Goal: Find specific page/section: Find specific page/section

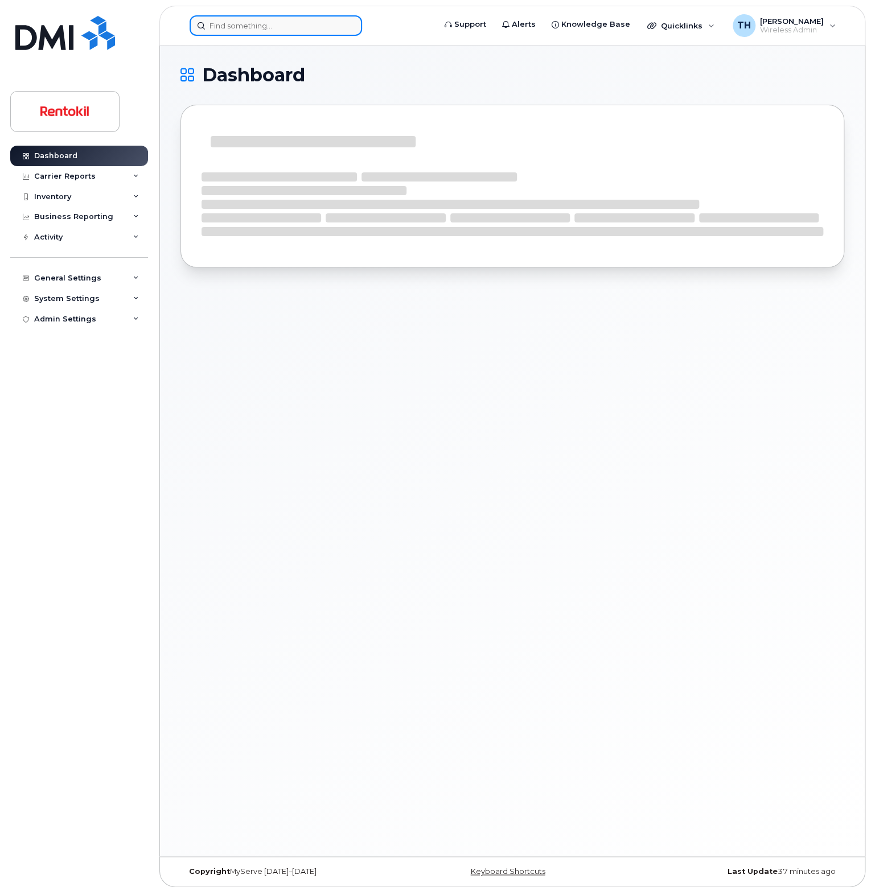
click at [218, 29] on input at bounding box center [276, 25] width 172 height 20
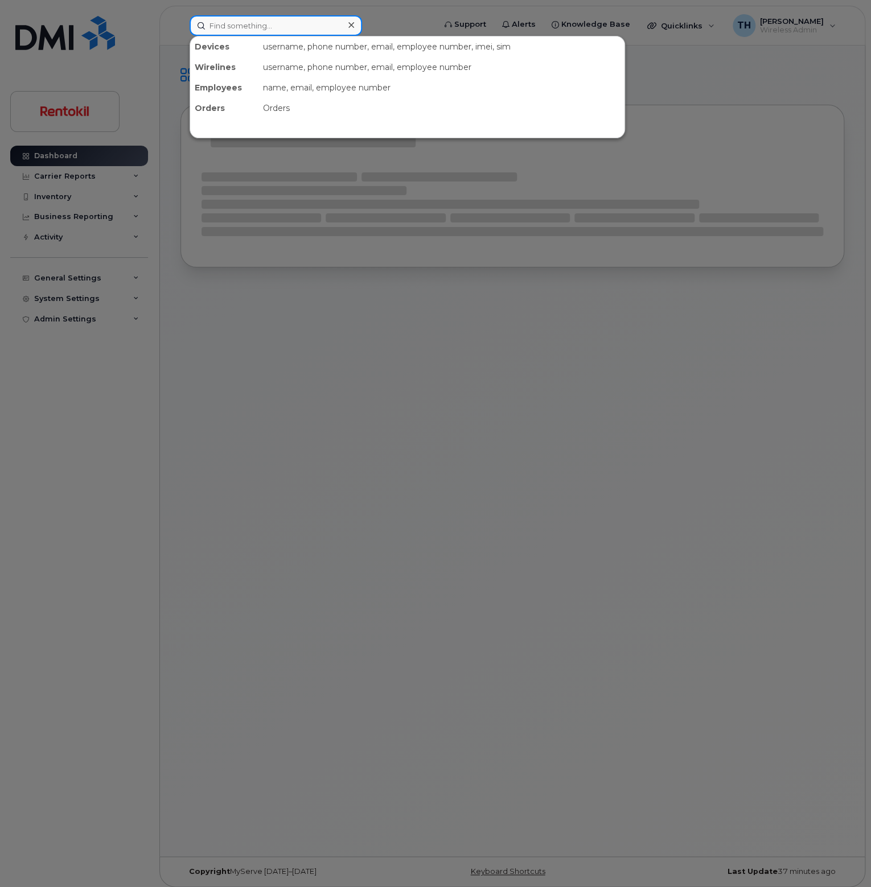
paste input "[PHONE_NUMBER]"
type input "[PHONE_NUMBER]"
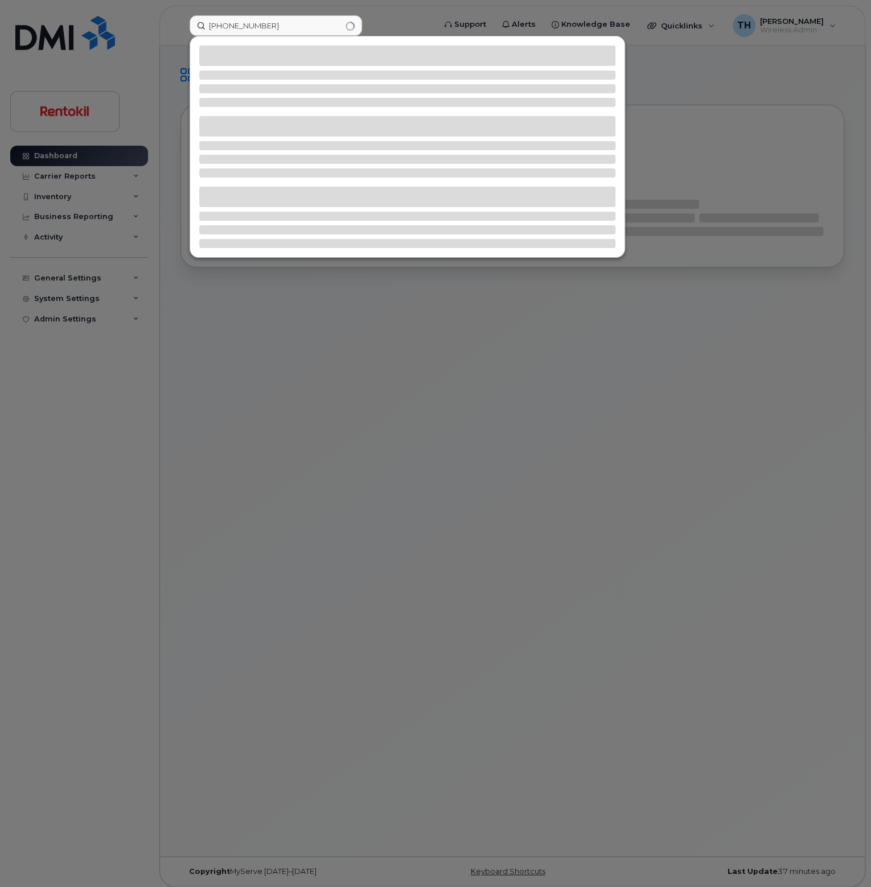
click at [275, 10] on div at bounding box center [435, 443] width 871 height 887
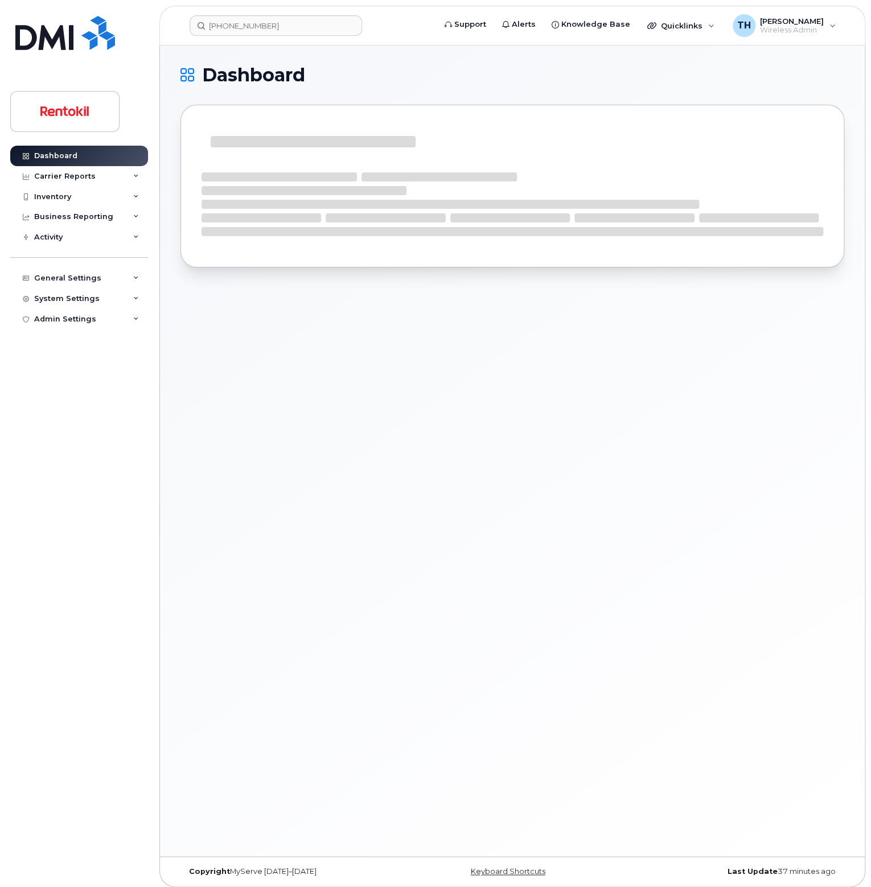
click at [277, 14] on header "[PHONE_NUMBER] Support Alerts Knowledge Base Quicklinks Suspend / Cancel Device…" at bounding box center [512, 26] width 706 height 40
click at [280, 26] on input "[PHONE_NUMBER]" at bounding box center [276, 25] width 172 height 20
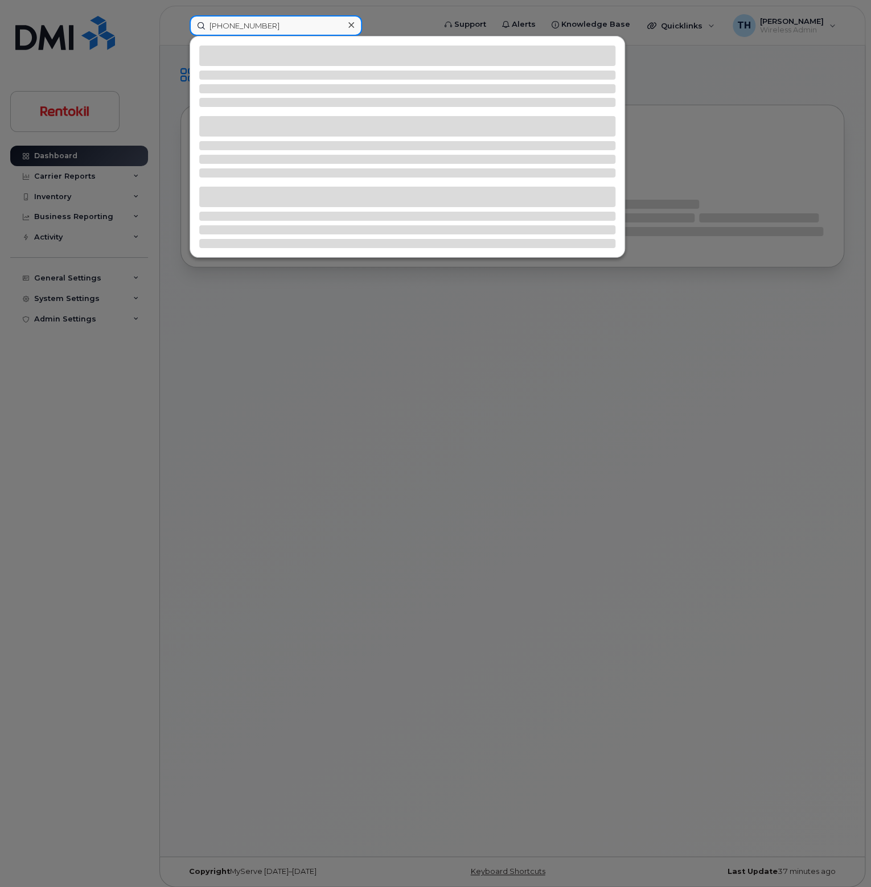
click at [281, 26] on input "[PHONE_NUMBER]" at bounding box center [276, 25] width 172 height 20
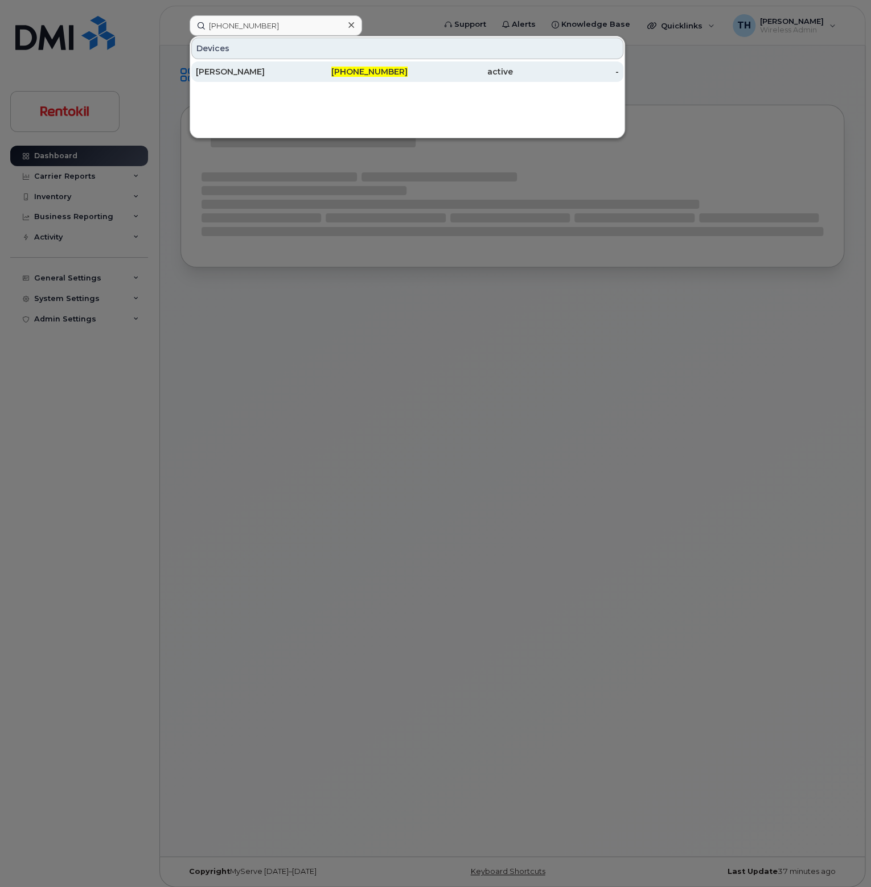
click at [294, 76] on div "[PERSON_NAME]" at bounding box center [249, 71] width 106 height 11
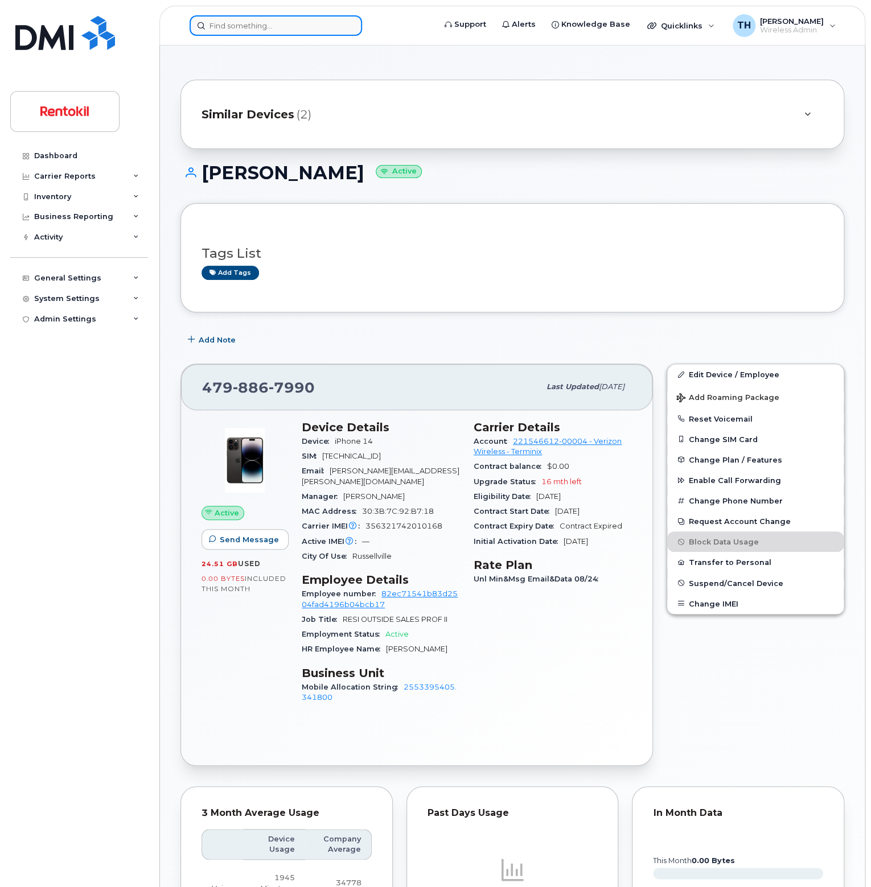
click at [273, 34] on input at bounding box center [276, 25] width 172 height 20
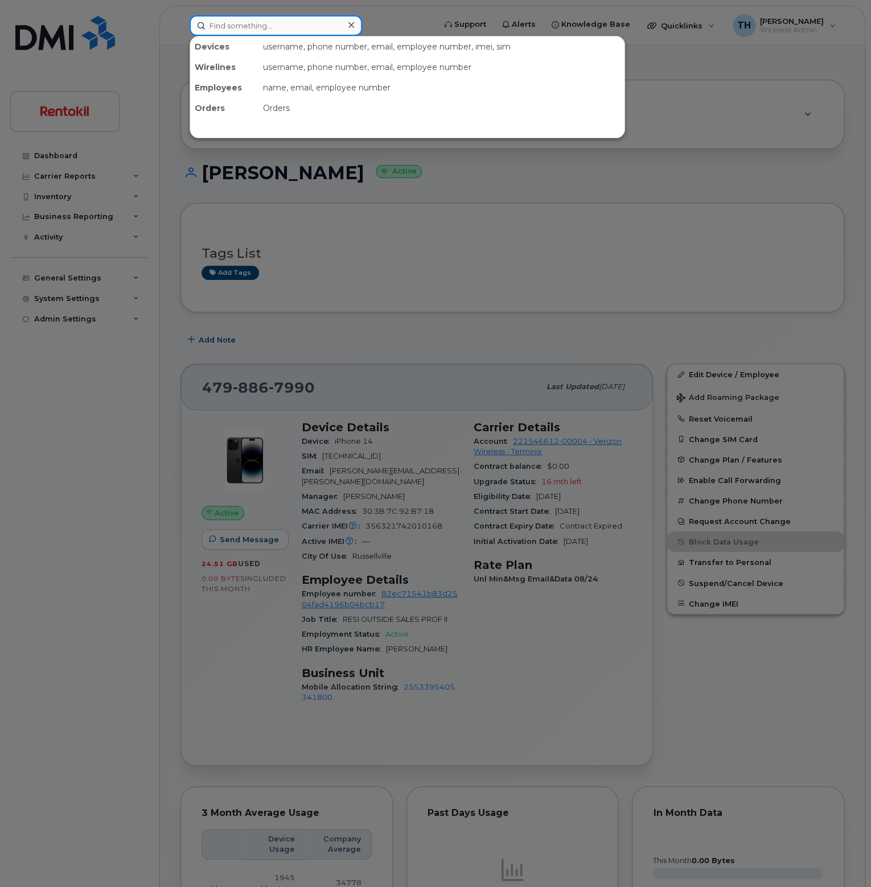
paste input "901-426-5903"
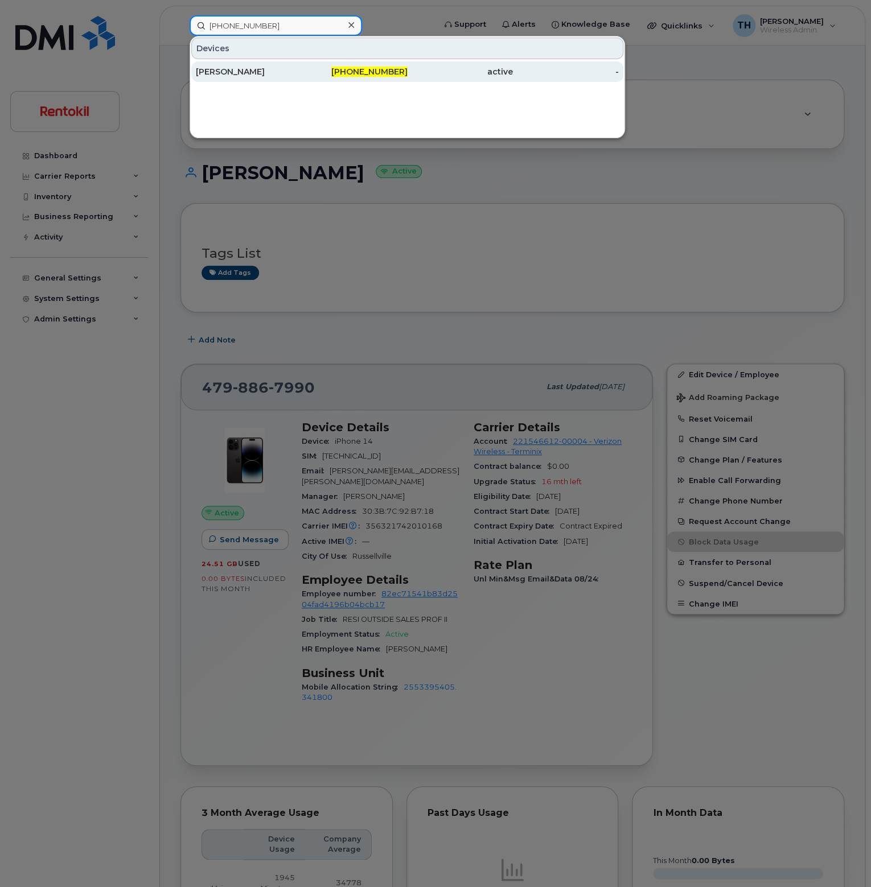
type input "901-426-5903"
click at [279, 66] on div "[PERSON_NAME]" at bounding box center [249, 71] width 106 height 11
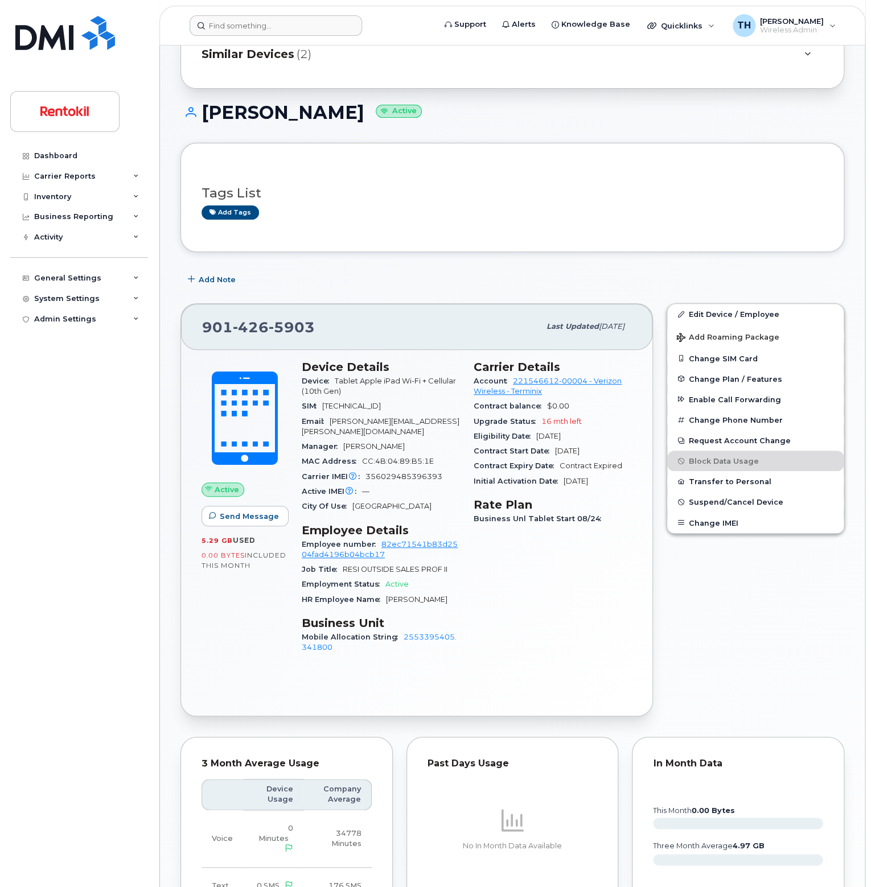
scroll to position [57, 0]
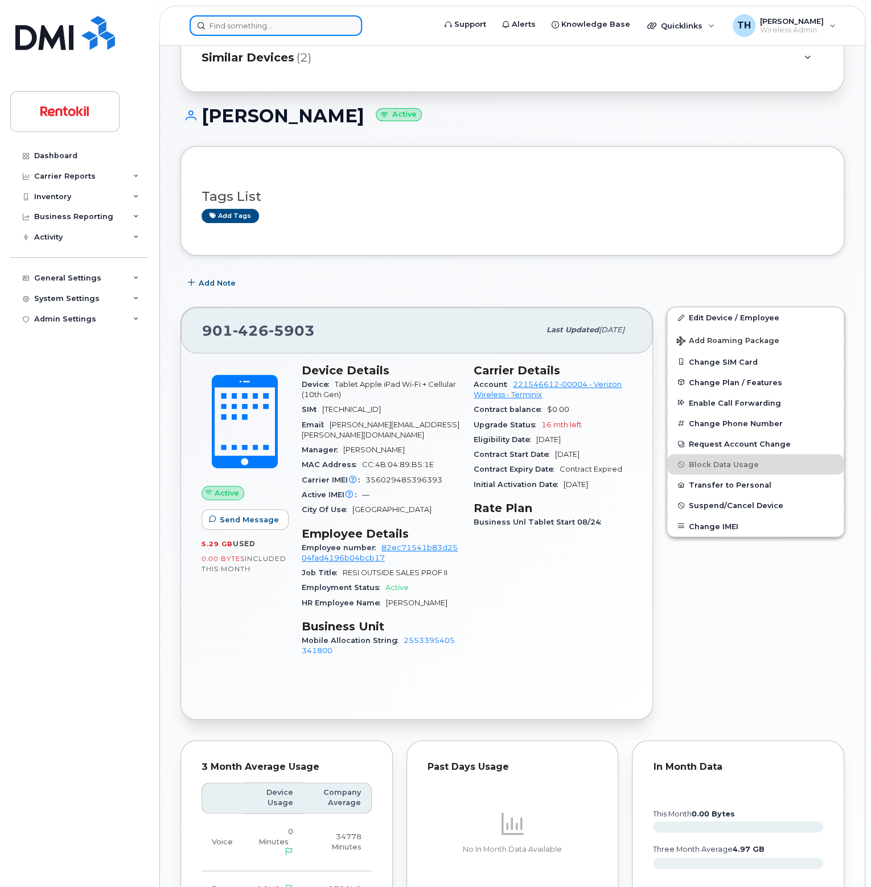
click at [264, 24] on input at bounding box center [276, 25] width 172 height 20
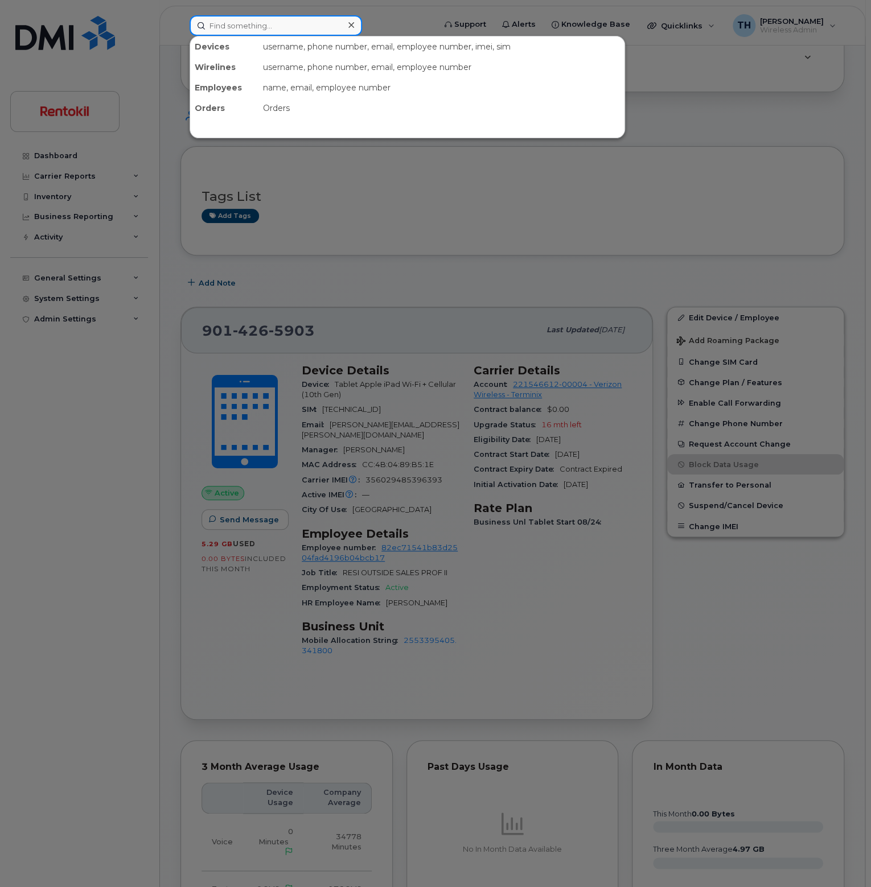
paste input "[PHONE_NUMBER]"
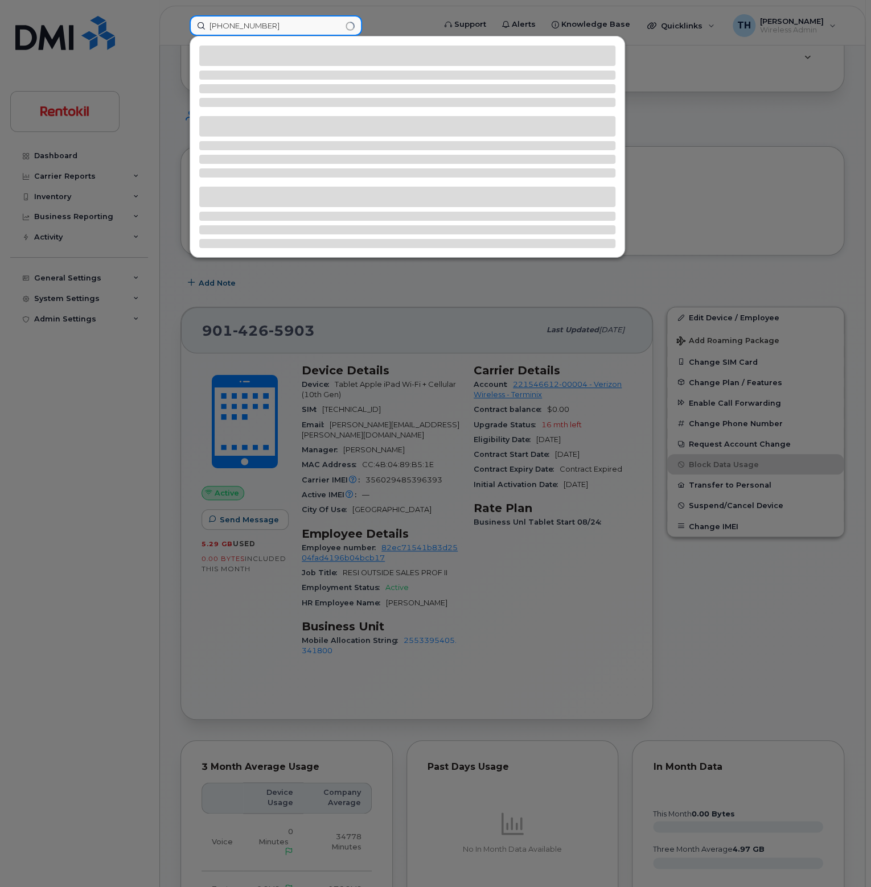
type input "[PHONE_NUMBER]"
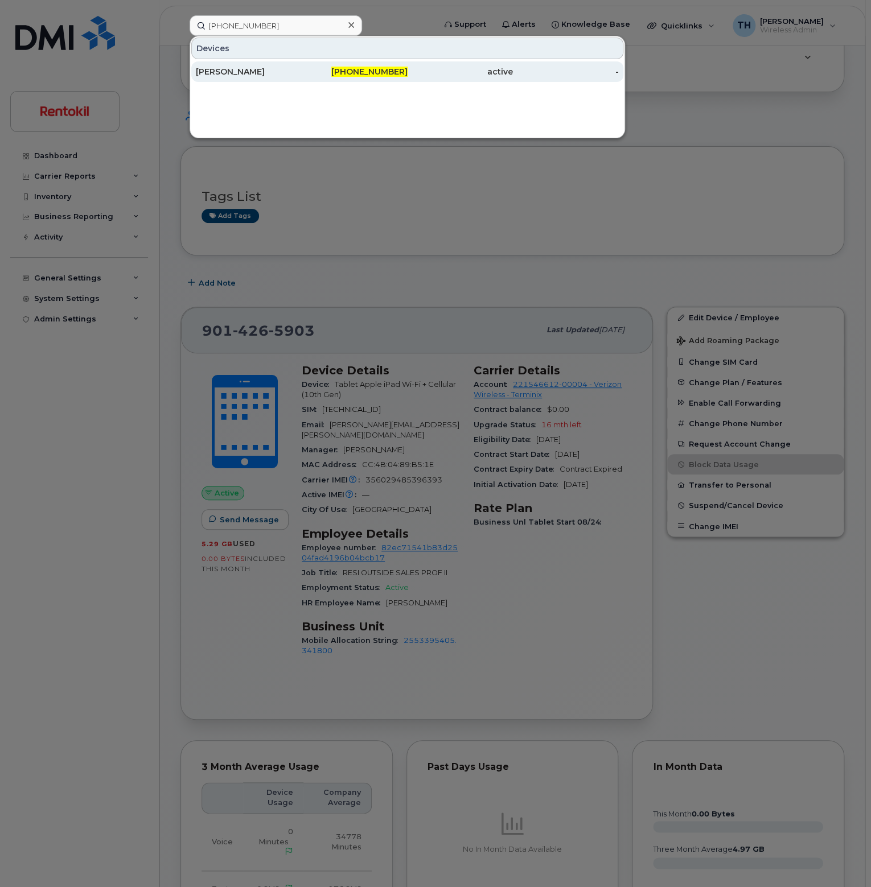
drag, startPoint x: 272, startPoint y: 70, endPoint x: 269, endPoint y: 75, distance: 5.9
click at [272, 70] on div "[PERSON_NAME]" at bounding box center [249, 71] width 106 height 11
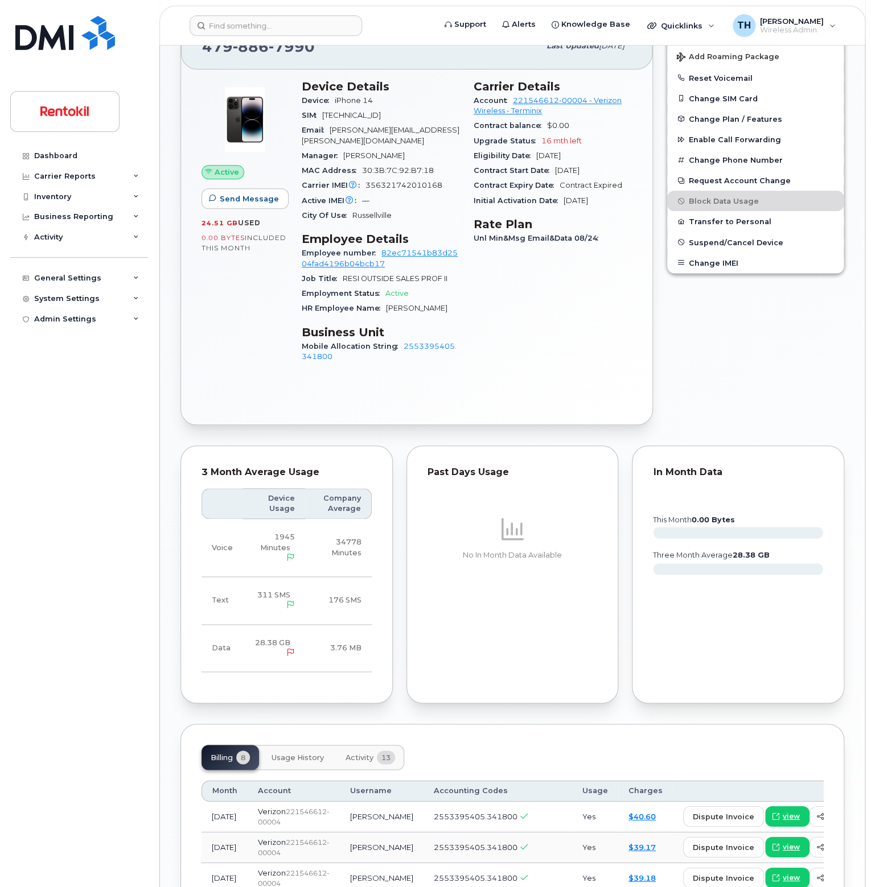
scroll to position [342, 0]
